Goal: Task Accomplishment & Management: Manage account settings

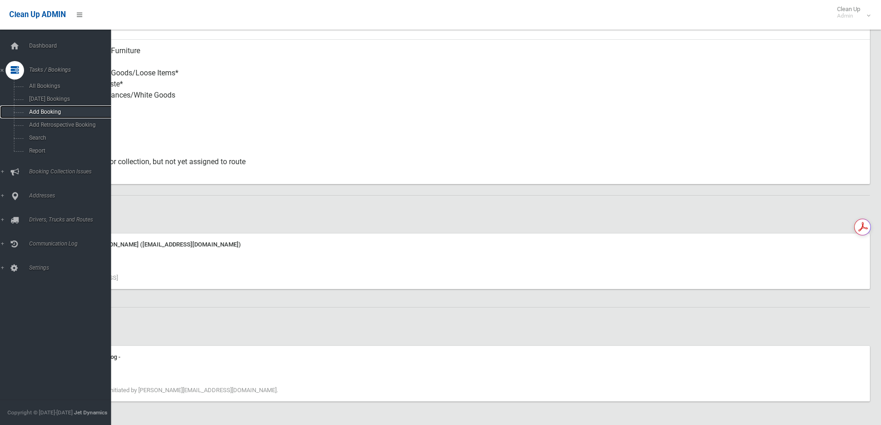
click at [24, 115] on link "Add Booking" at bounding box center [59, 111] width 118 height 13
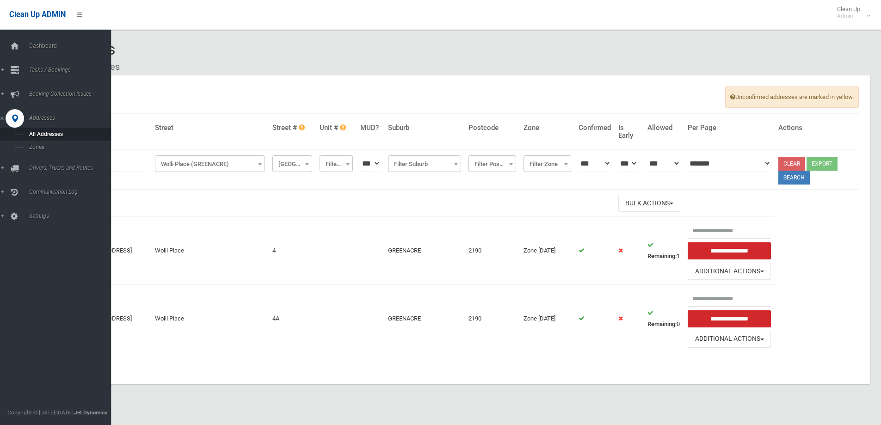
click at [49, 126] on link "Addresses" at bounding box center [59, 118] width 118 height 18
click at [49, 116] on span "Addresses" at bounding box center [72, 118] width 92 height 6
click at [4, 116] on link "Addresses" at bounding box center [59, 118] width 118 height 18
click at [52, 117] on span "Addresses" at bounding box center [72, 118] width 92 height 6
click at [67, 93] on span "Booking Collection Issues" at bounding box center [72, 94] width 92 height 6
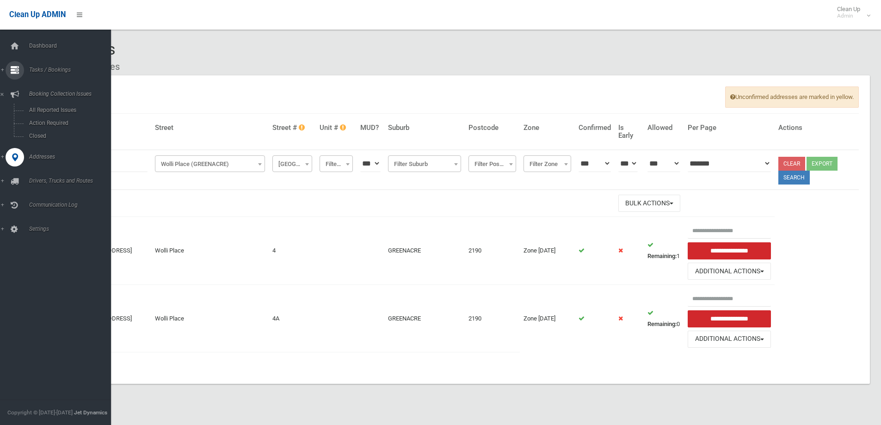
click at [56, 73] on link "Tasks / Bookings" at bounding box center [59, 70] width 118 height 18
click at [62, 132] on link "Search" at bounding box center [59, 137] width 118 height 13
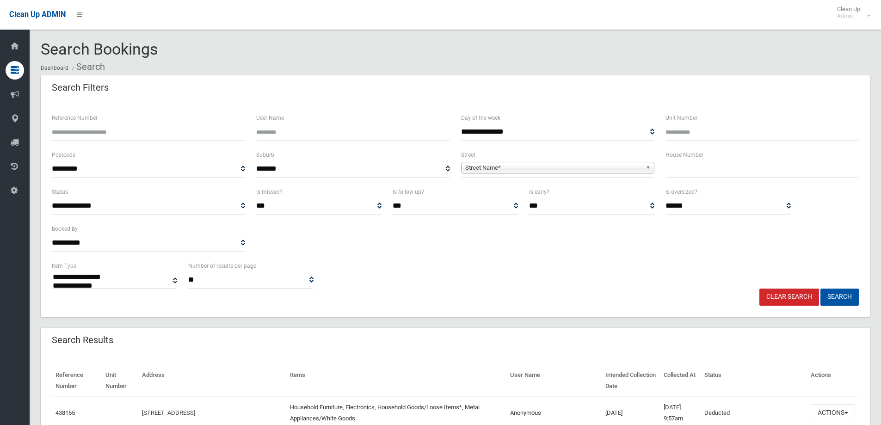
select select
click at [130, 133] on input "Reference Number" at bounding box center [148, 131] width 193 height 17
type input "******"
click at [820, 288] on button "Search" at bounding box center [839, 296] width 38 height 17
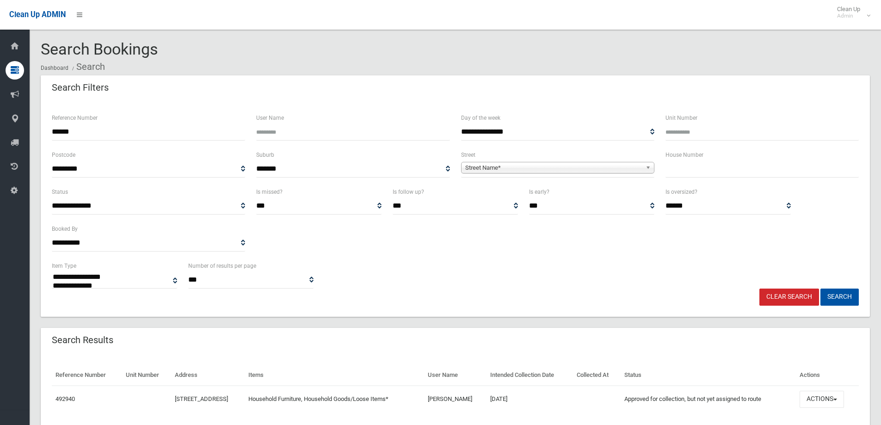
select select
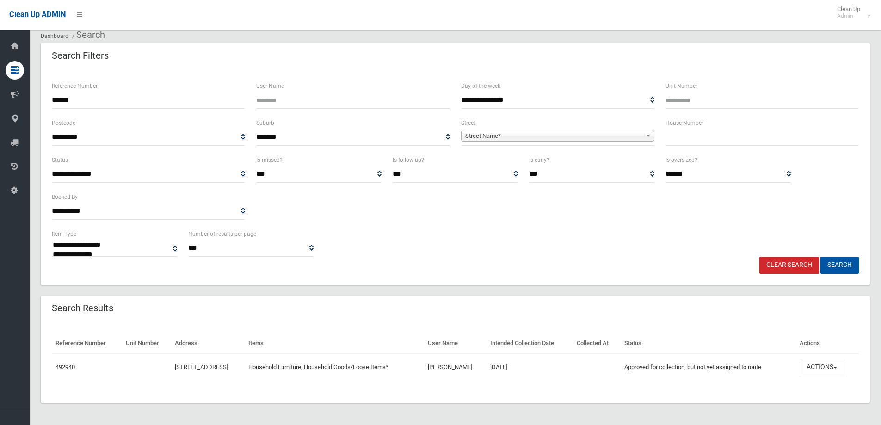
scroll to position [32, 0]
click at [837, 367] on button "Actions" at bounding box center [821, 367] width 44 height 17
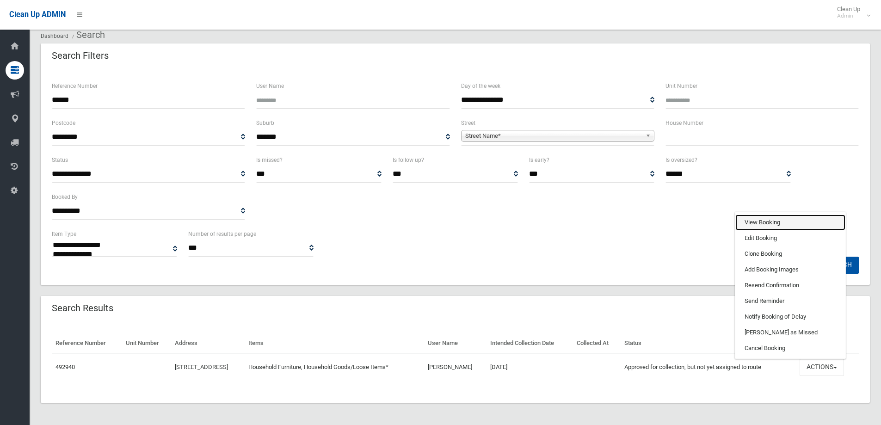
click at [790, 215] on link "View Booking" at bounding box center [790, 222] width 110 height 16
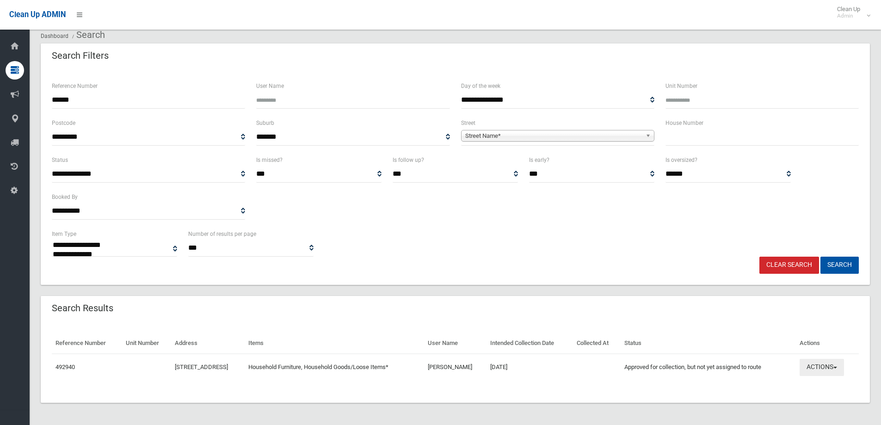
click at [831, 369] on button "Actions" at bounding box center [821, 367] width 44 height 17
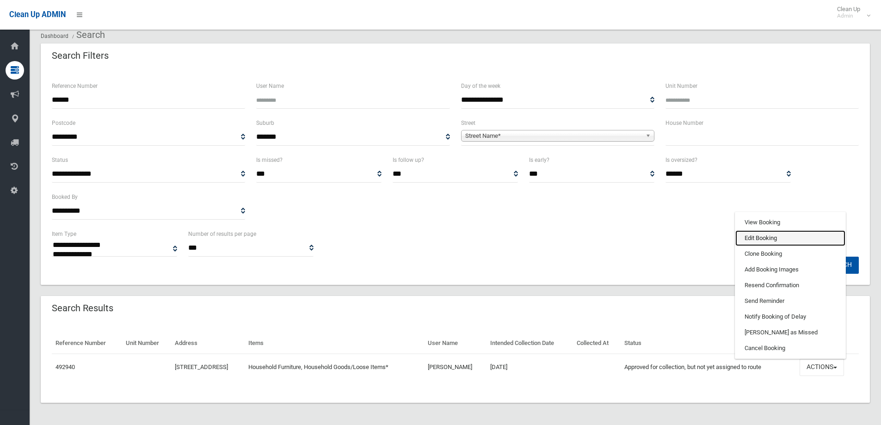
click at [790, 232] on link "Edit Booking" at bounding box center [790, 238] width 110 height 16
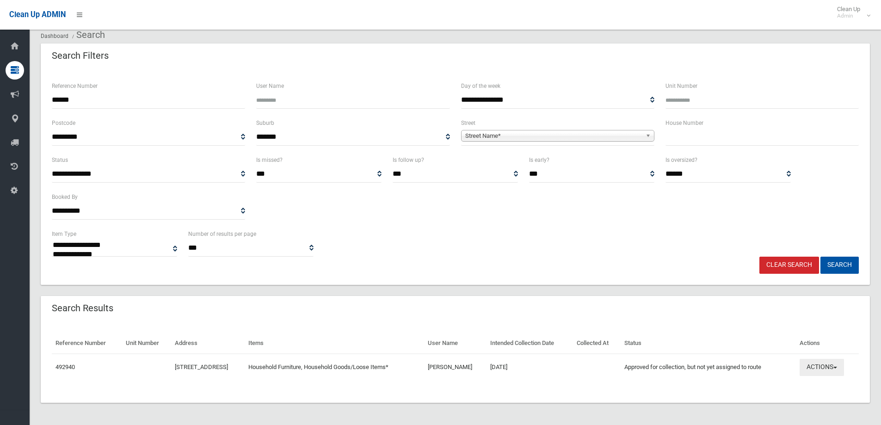
click at [838, 361] on button "Actions" at bounding box center [821, 367] width 44 height 17
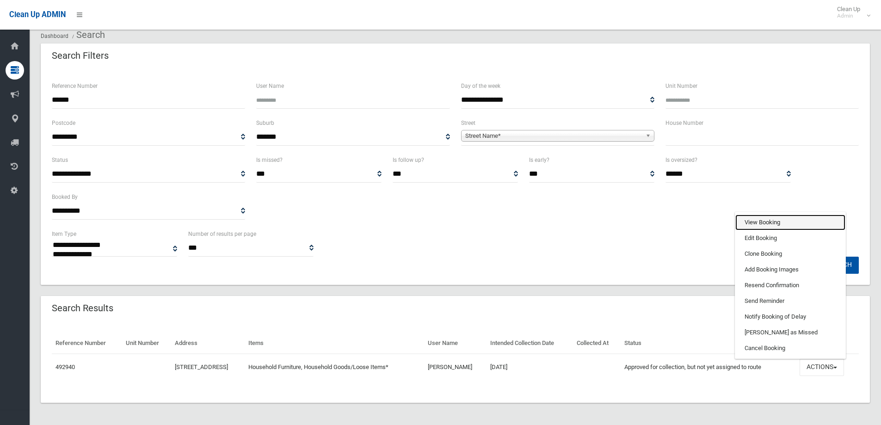
click at [782, 220] on link "View Booking" at bounding box center [790, 222] width 110 height 16
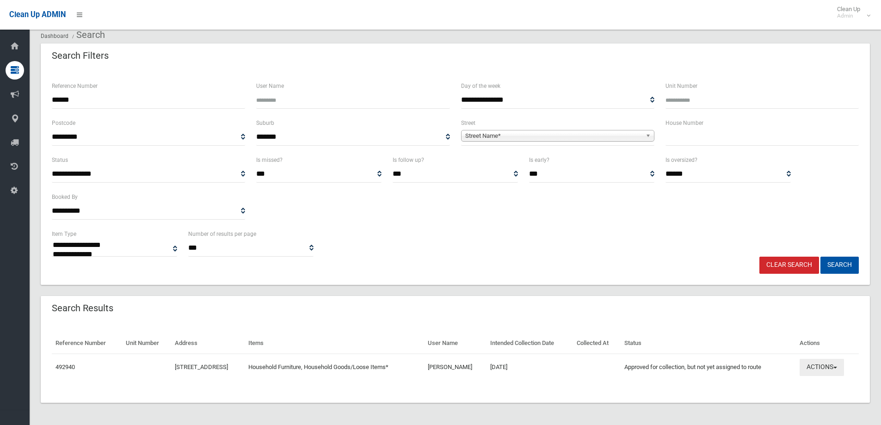
click at [837, 368] on span "button" at bounding box center [835, 368] width 4 height 2
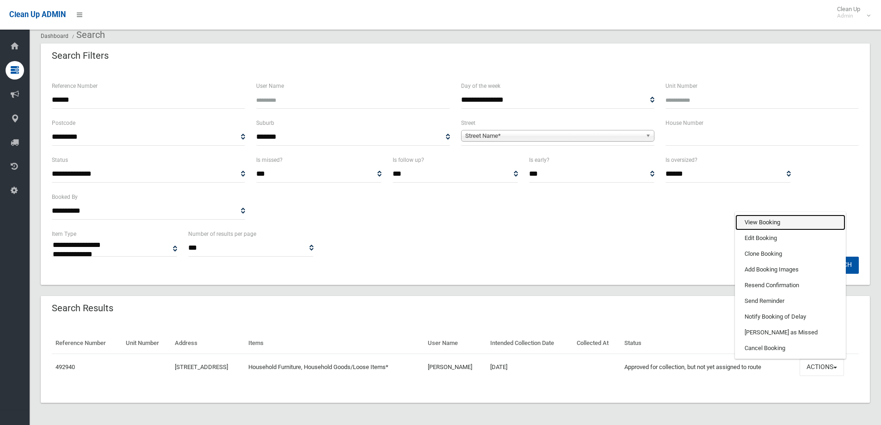
click at [795, 219] on link "View Booking" at bounding box center [790, 222] width 110 height 16
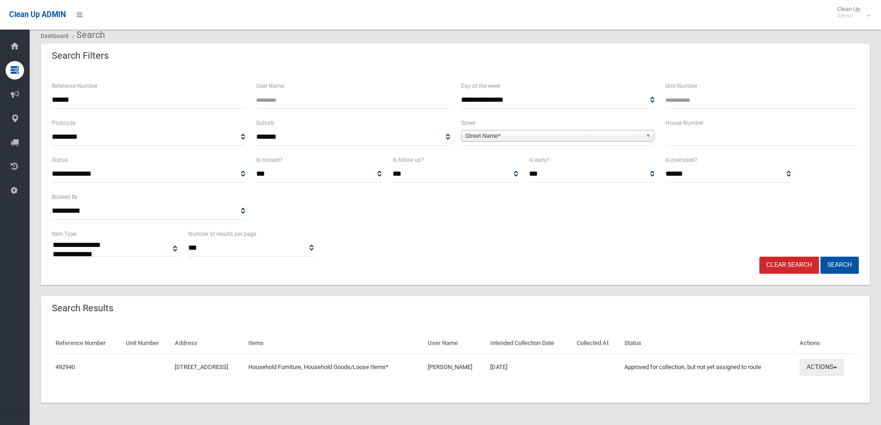
click at [841, 371] on button "Actions" at bounding box center [821, 367] width 44 height 17
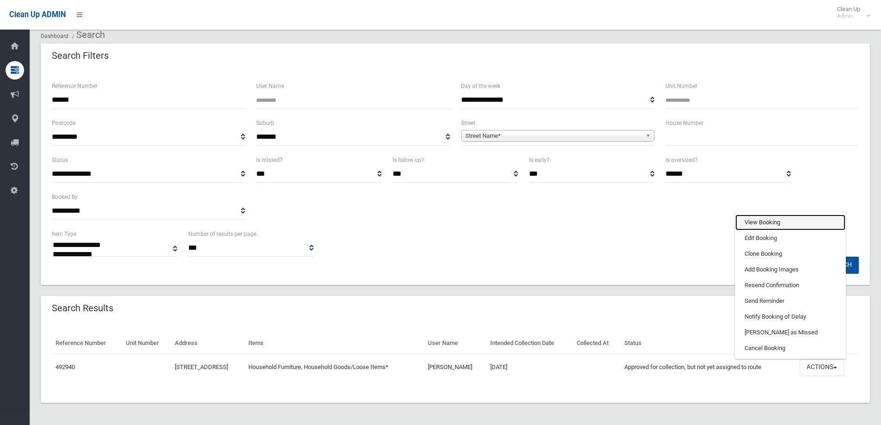
click at [791, 227] on link "View Booking" at bounding box center [790, 222] width 110 height 16
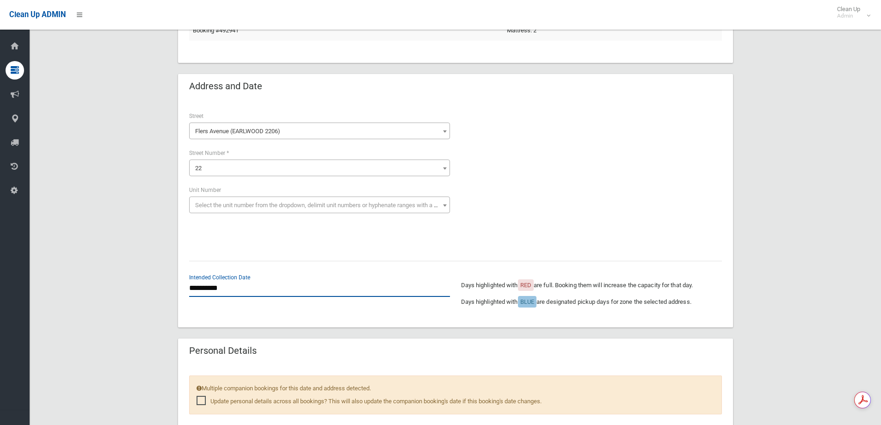
click at [245, 291] on input "**********" at bounding box center [319, 288] width 261 height 17
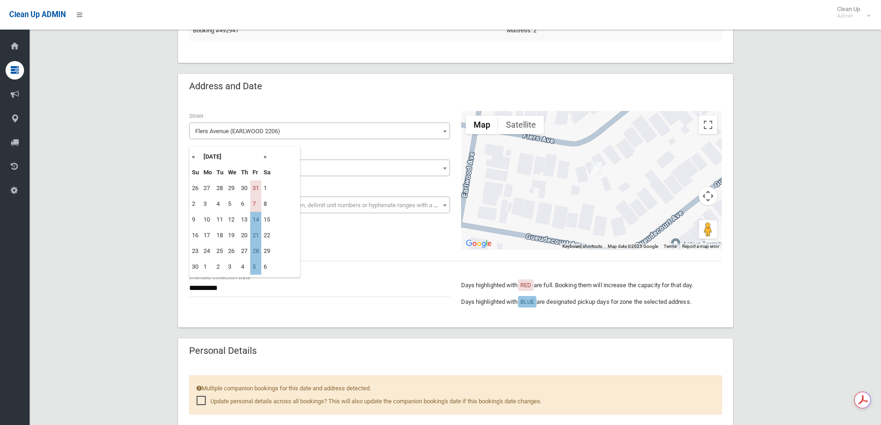
click at [191, 159] on th "«" at bounding box center [196, 157] width 12 height 16
click at [196, 153] on th "«" at bounding box center [196, 157] width 12 height 16
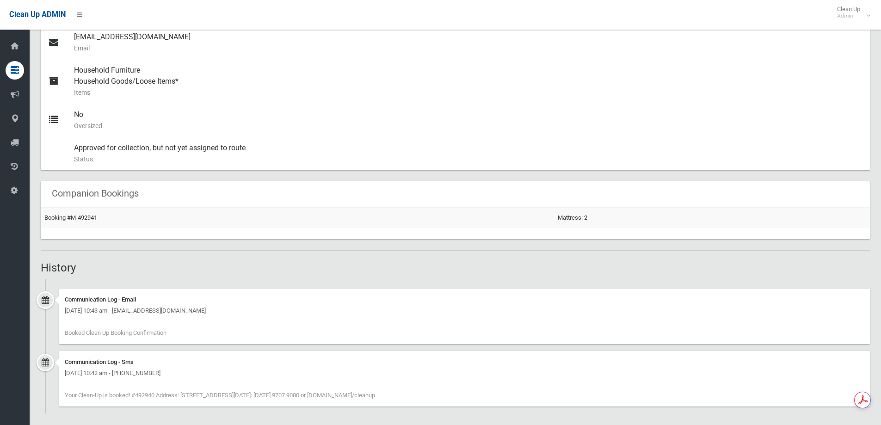
scroll to position [386, 0]
